Goal: Transaction & Acquisition: Download file/media

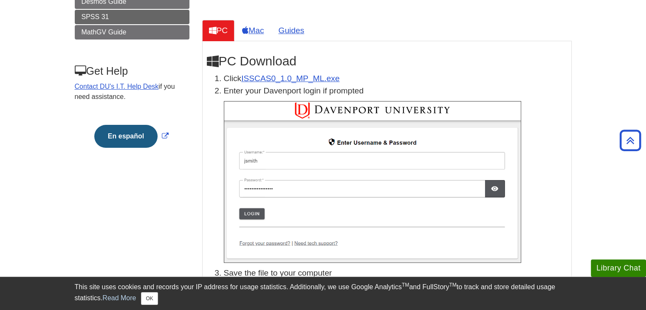
scroll to position [138, 0]
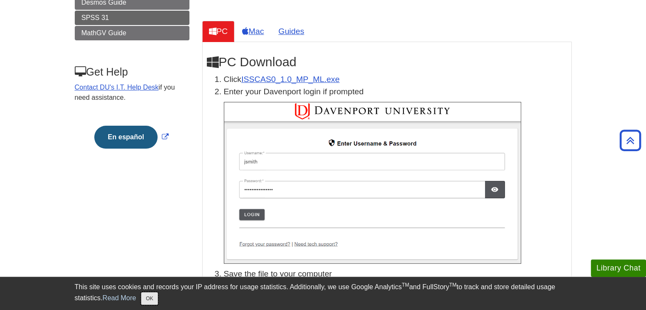
click at [153, 295] on button "OK" at bounding box center [149, 298] width 17 height 13
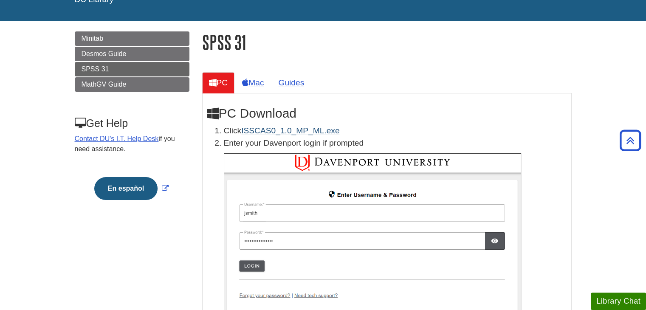
scroll to position [0, 0]
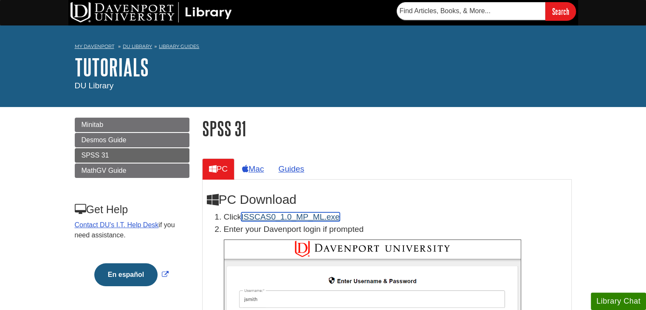
click at [318, 216] on link "ISSCAS0_1.0_MP_ML.exe" at bounding box center [290, 216] width 98 height 9
click at [288, 218] on link "ISSCAS0_1.0_MP_ML.exe" at bounding box center [290, 216] width 98 height 9
click at [313, 216] on link "ISSCAS0_1.0_MP_ML.exe" at bounding box center [290, 216] width 98 height 9
